Goal: Task Accomplishment & Management: Use online tool/utility

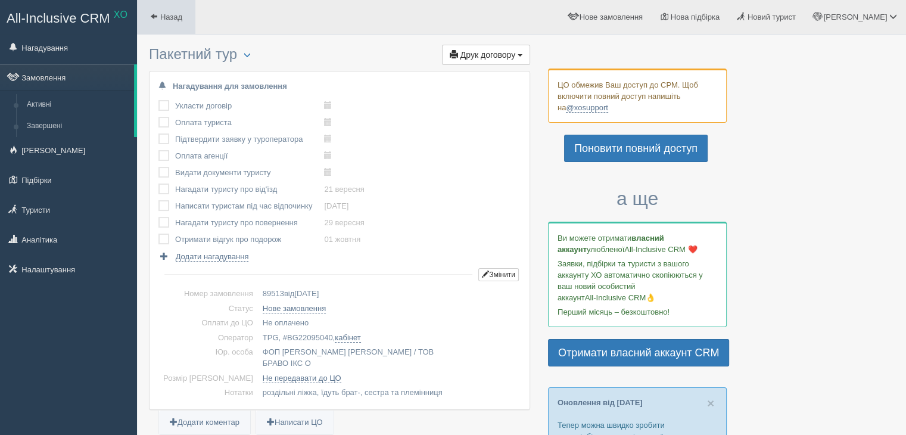
click at [155, 13] on span at bounding box center [154, 17] width 8 height 8
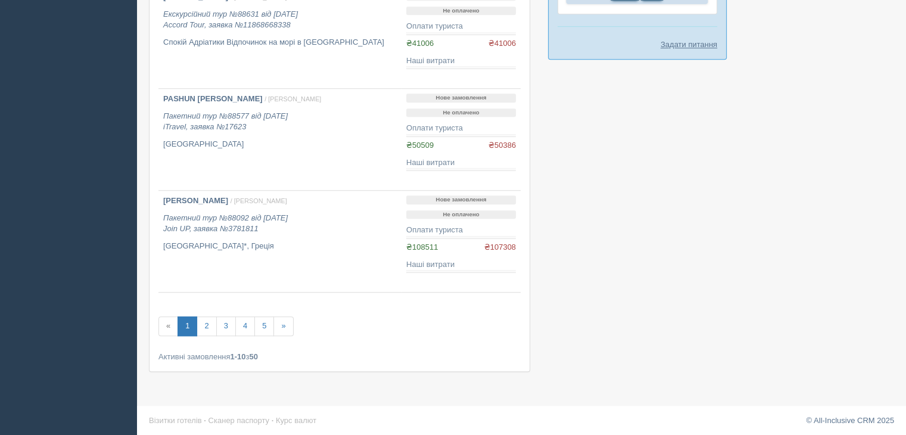
scroll to position [852, 0]
click at [205, 318] on link "2" at bounding box center [207, 325] width 20 height 20
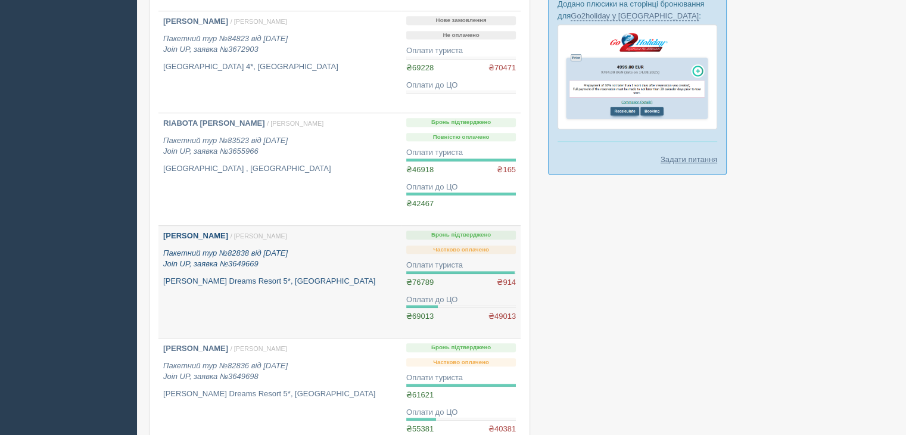
scroll to position [774, 0]
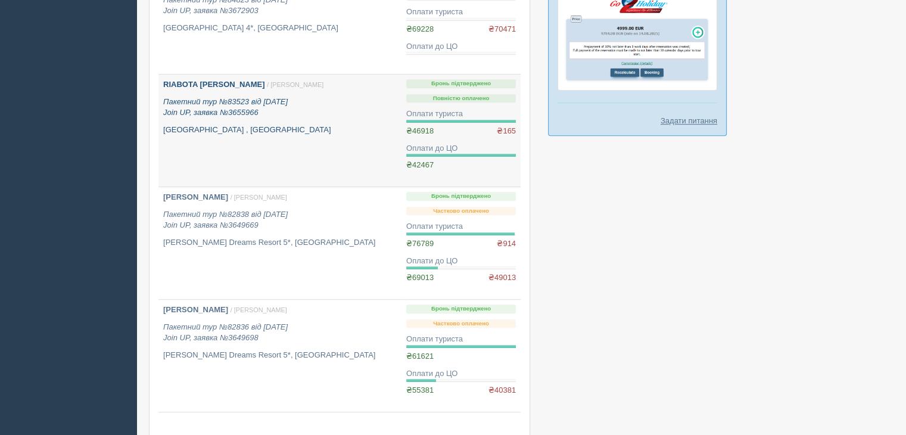
click at [264, 117] on div "RIABOTA MARYNA / Ольга Г. Пакетний тур №83523 від 16.05.2025 Join UP, заявка №3…" at bounding box center [279, 107] width 233 height 56
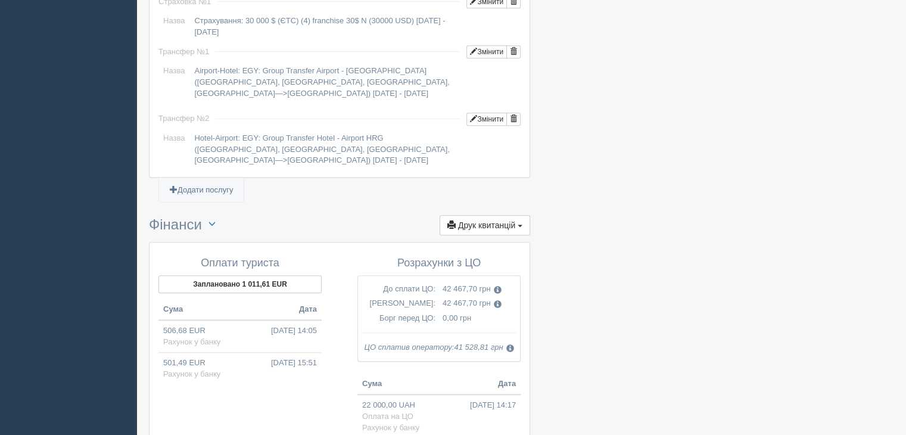
scroll to position [1191, 0]
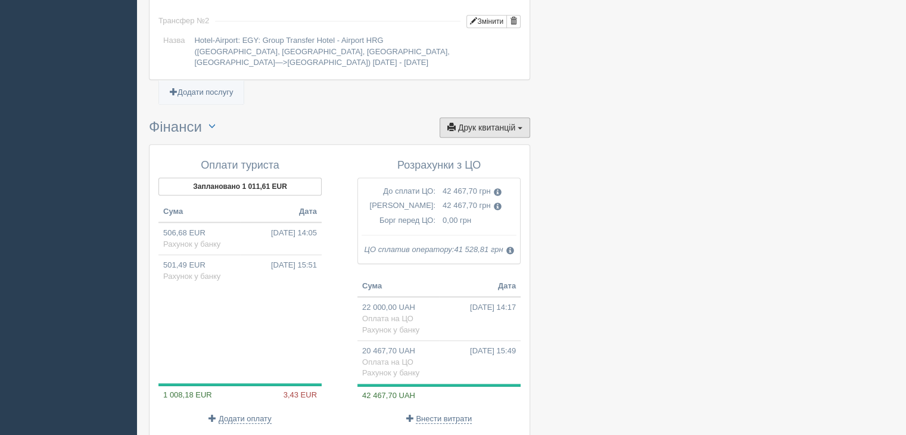
click at [515, 117] on button "Друк квитанцій Друк" at bounding box center [485, 127] width 91 height 20
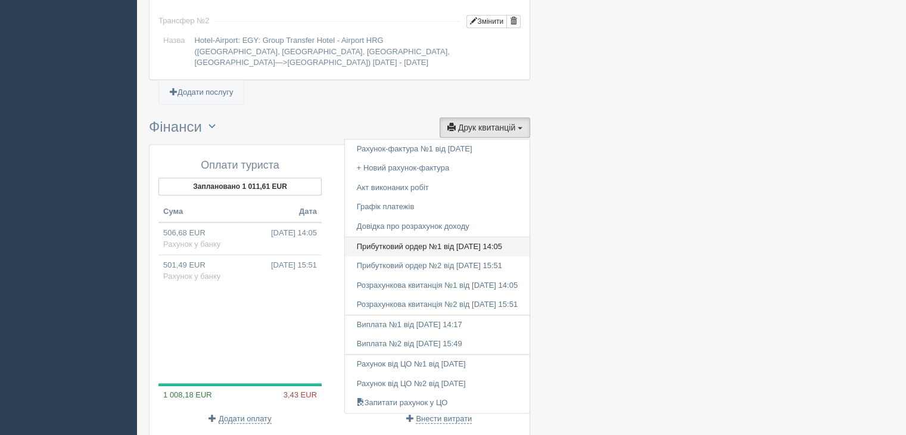
click at [438, 237] on link "Прибутковий ордер №1 від [DATE] 14:05" at bounding box center [437, 247] width 185 height 20
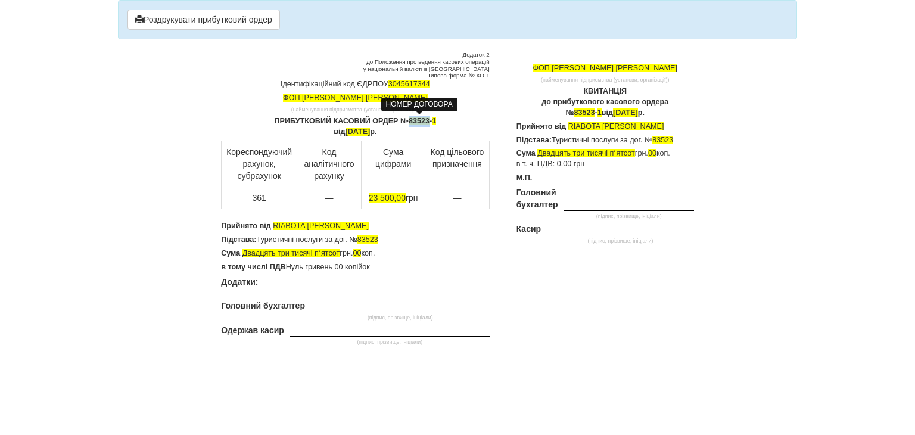
drag, startPoint x: 428, startPoint y: 118, endPoint x: 409, endPoint y: 117, distance: 19.7
click at [409, 117] on span "83523" at bounding box center [419, 121] width 21 height 8
paste div
drag, startPoint x: 428, startPoint y: 118, endPoint x: 409, endPoint y: 120, distance: 19.8
click at [409, 120] on b "6893 8" at bounding box center [419, 121] width 20 height 8
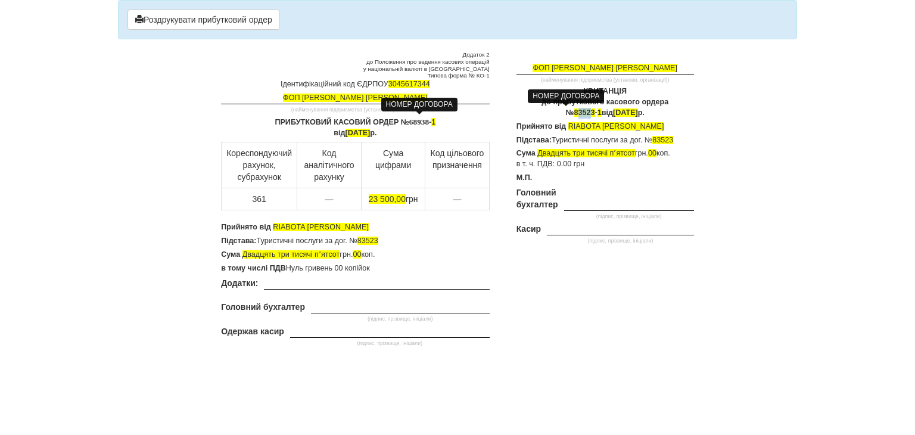
drag, startPoint x: 574, startPoint y: 111, endPoint x: 562, endPoint y: 113, distance: 12.6
click at [574, 113] on span "83523" at bounding box center [584, 112] width 21 height 8
drag, startPoint x: 577, startPoint y: 113, endPoint x: 555, endPoint y: 113, distance: 21.4
click at [555, 113] on p "КВИТАНЦІЯ до прибуткового касового ордера № 83523 - 1 від 17 травня 2025 р." at bounding box center [604, 102] width 177 height 32
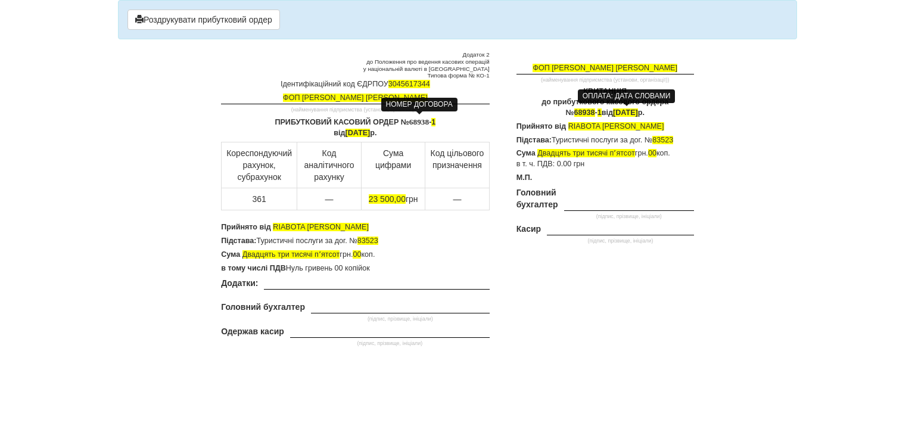
click at [613, 108] on span "17 травня 2025" at bounding box center [625, 112] width 25 height 8
click at [613, 111] on span "17 травня 2025" at bounding box center [625, 112] width 25 height 8
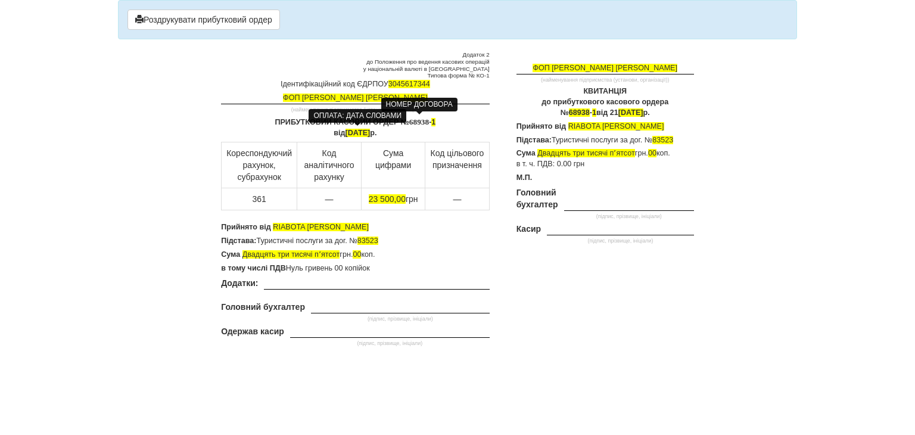
click at [345, 133] on span "17 травня 2025" at bounding box center [357, 133] width 25 height 8
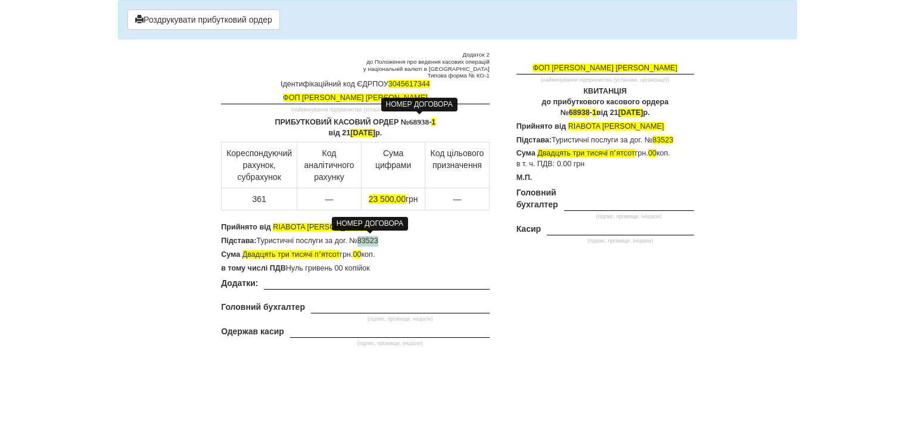
drag, startPoint x: 378, startPoint y: 238, endPoint x: 359, endPoint y: 238, distance: 18.5
click at [359, 238] on span "83523" at bounding box center [367, 240] width 21 height 8
drag, startPoint x: 674, startPoint y: 138, endPoint x: 654, endPoint y: 138, distance: 20.2
click at [654, 138] on span "83523" at bounding box center [662, 140] width 21 height 8
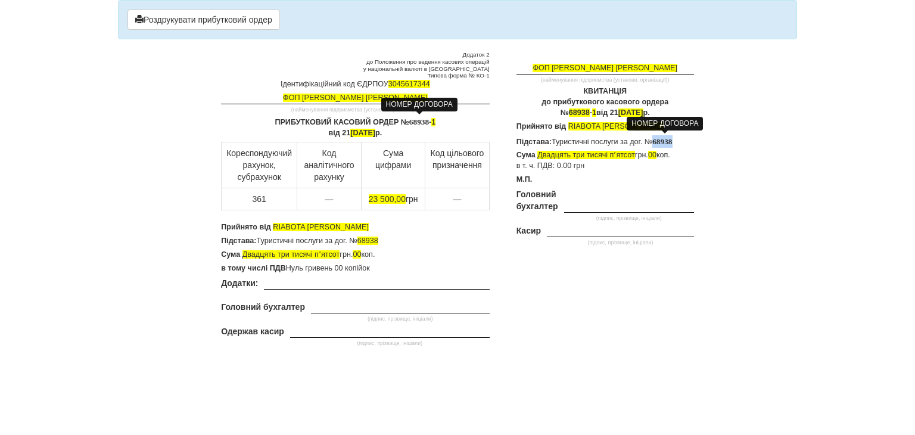
drag, startPoint x: 672, startPoint y: 139, endPoint x: 656, endPoint y: 141, distance: 16.3
click at [656, 141] on b "6893 8" at bounding box center [662, 141] width 20 height 10
click at [655, 139] on b "68938" at bounding box center [662, 140] width 20 height 9
drag, startPoint x: 339, startPoint y: 228, endPoint x: 273, endPoint y: 226, distance: 66.1
click at [273, 226] on p "Прийнято від RIABOTA MARYNA" at bounding box center [355, 227] width 268 height 11
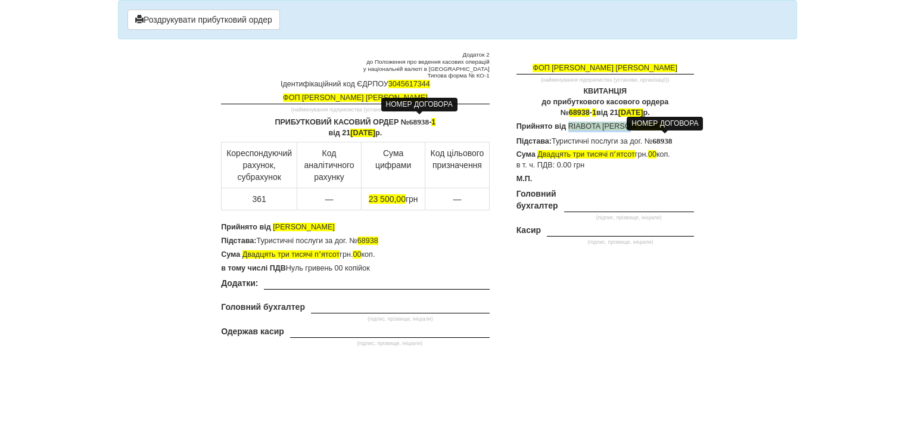
drag, startPoint x: 569, startPoint y: 123, endPoint x: 665, endPoint y: 124, distance: 95.3
click at [665, 124] on body "× Деякі поля не заповнено Ми підсвітили порожні поля червоним кольором. Ви може…" at bounding box center [457, 217] width 915 height 435
drag, startPoint x: 394, startPoint y: 196, endPoint x: 364, endPoint y: 198, distance: 29.2
click at [364, 198] on td "23 500,00 грн" at bounding box center [393, 199] width 64 height 22
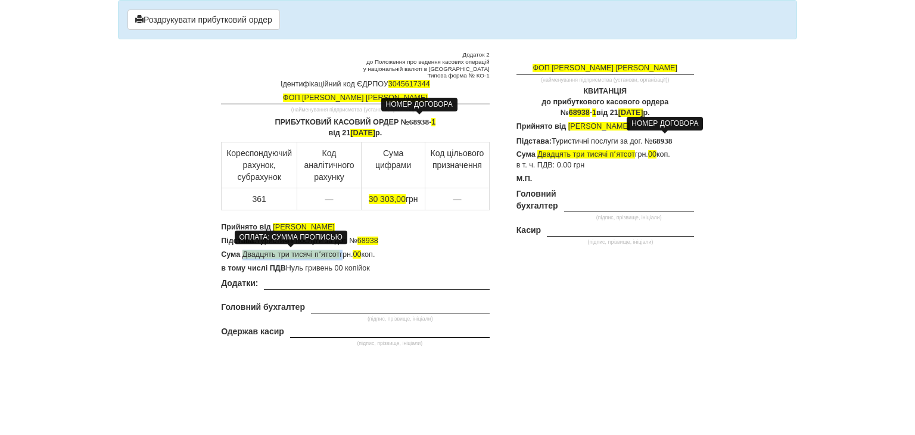
drag, startPoint x: 341, startPoint y: 251, endPoint x: 244, endPoint y: 254, distance: 97.1
click at [244, 254] on p "Сума Двадцять три тисячі пʼятсот грн. 00 коп." at bounding box center [355, 255] width 268 height 11
drag, startPoint x: 335, startPoint y: 255, endPoint x: 242, endPoint y: 254, distance: 92.9
click at [242, 254] on span "Тридцять тисяч триста три" at bounding box center [288, 254] width 93 height 8
copy span "Тридцять тисяч триста три"
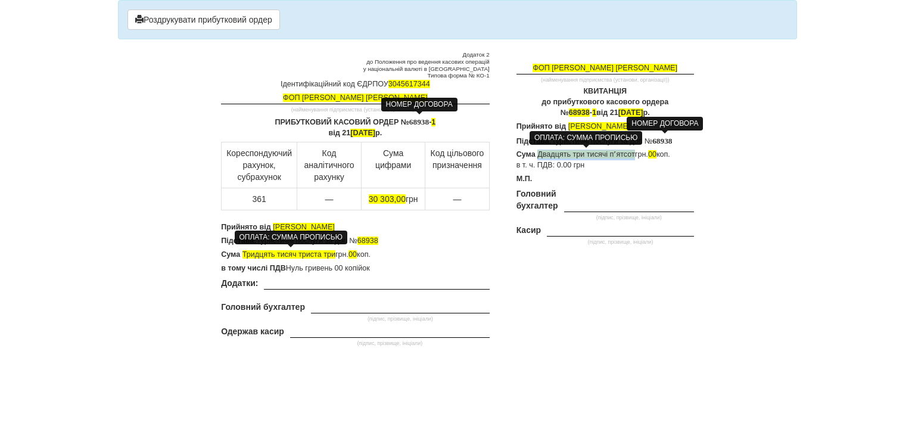
drag, startPoint x: 634, startPoint y: 154, endPoint x: 539, endPoint y: 150, distance: 95.4
click at [539, 150] on p "Сума Двадцять три тисячі пʼятсот грн. 00 коп. в т. ч. ПДВ: 0.00 грн" at bounding box center [604, 159] width 177 height 21
click at [623, 272] on p at bounding box center [561, 271] width 266 height 11
click at [267, 20] on button "Роздрукувати прибутковий ордер" at bounding box center [203, 20] width 152 height 20
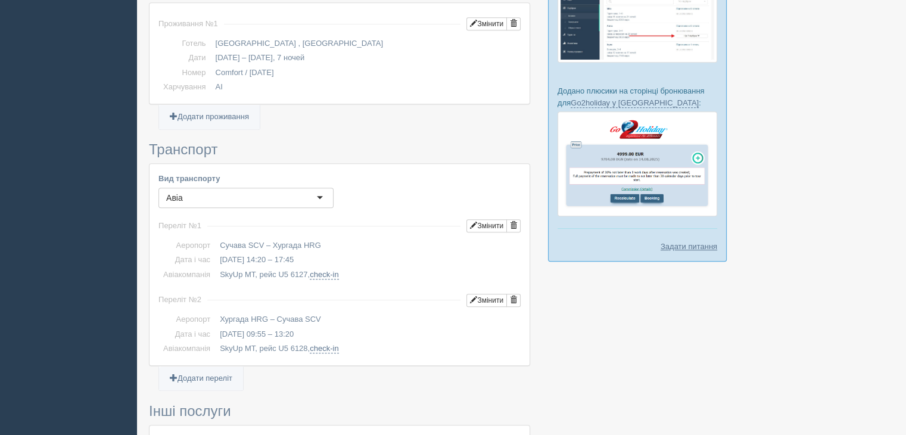
scroll to position [476, 0]
